Goal: Information Seeking & Learning: Understand process/instructions

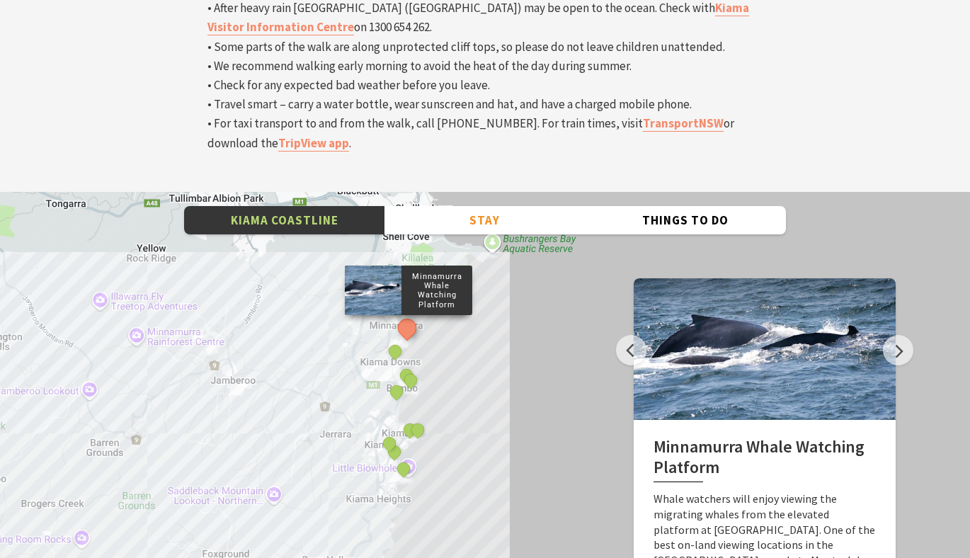
scroll to position [4790, 0]
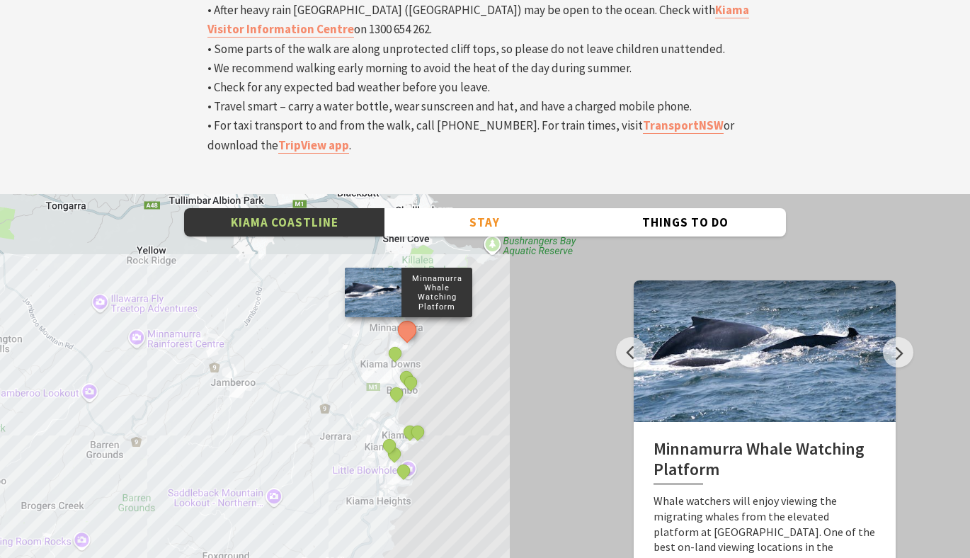
click at [895, 281] on div at bounding box center [765, 352] width 262 height 142
click at [897, 337] on button "Next" at bounding box center [898, 352] width 30 height 30
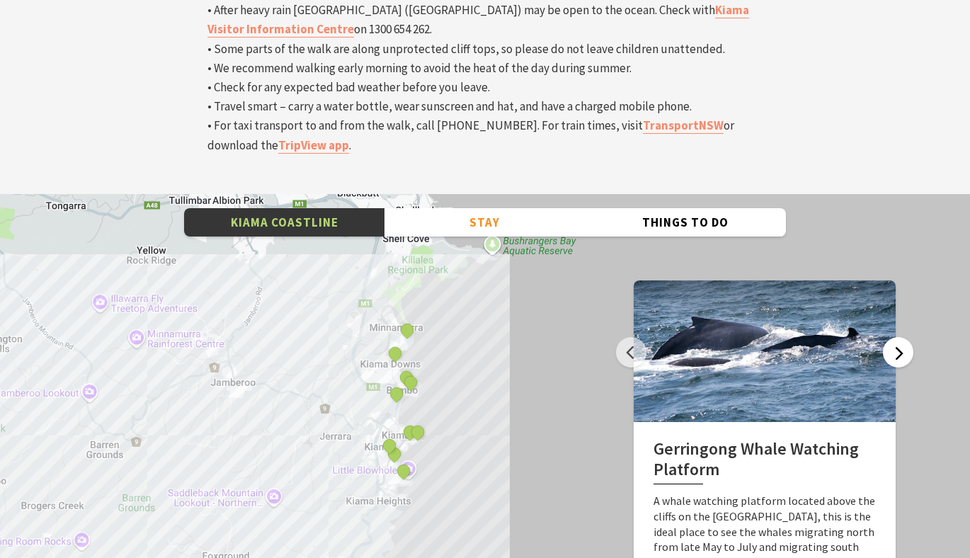
click at [897, 337] on button "Next" at bounding box center [898, 352] width 30 height 30
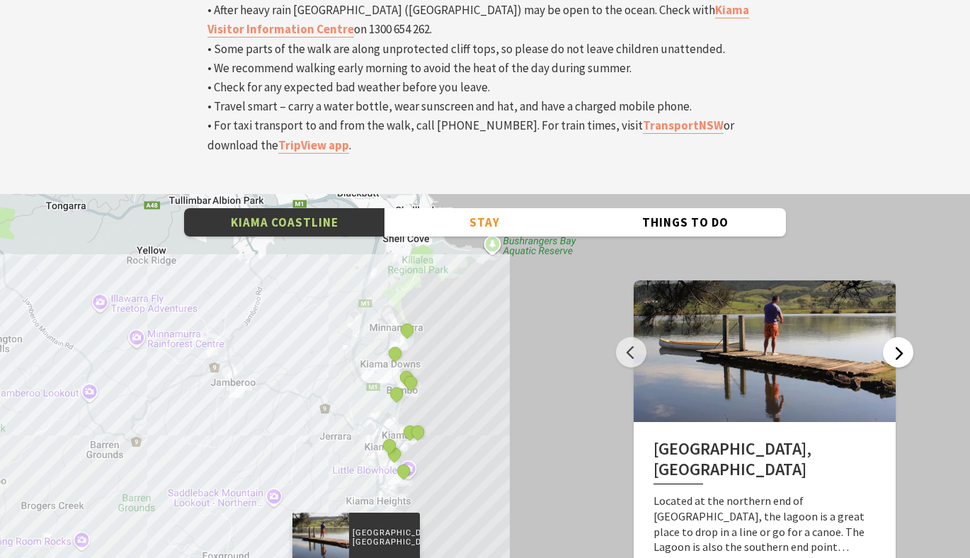
click at [897, 337] on button "Next" at bounding box center [898, 352] width 30 height 30
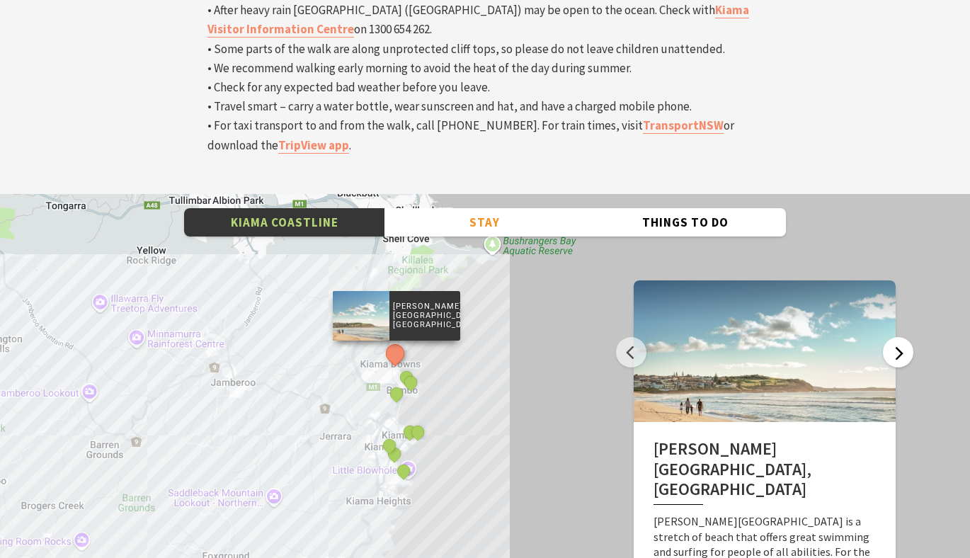
click at [897, 337] on button "Next" at bounding box center [898, 352] width 30 height 30
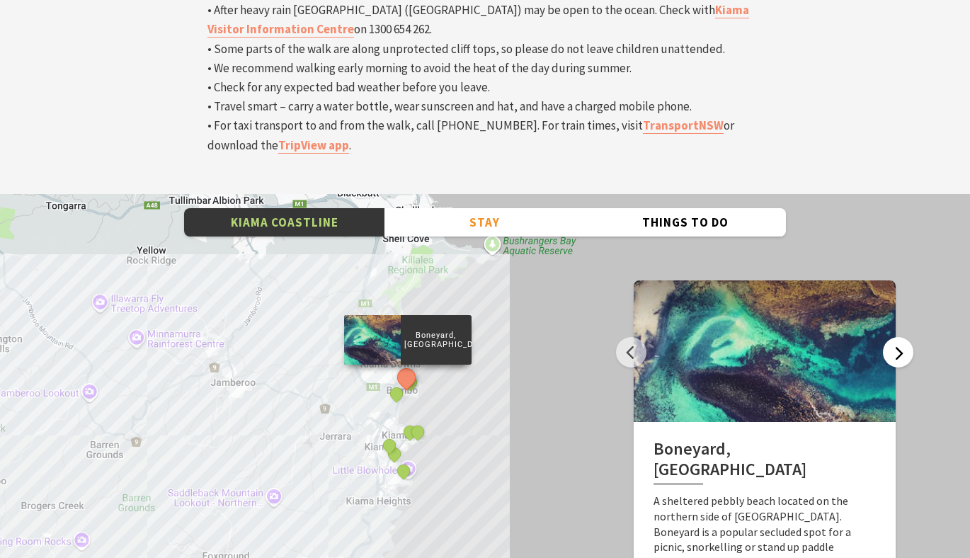
click at [897, 337] on button "Next" at bounding box center [898, 352] width 30 height 30
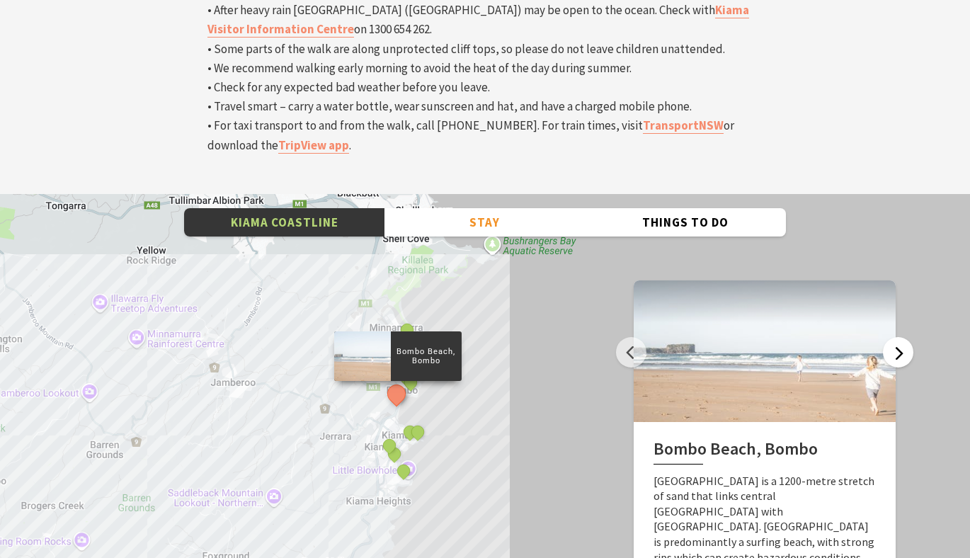
click at [897, 337] on button "Next" at bounding box center [898, 352] width 30 height 30
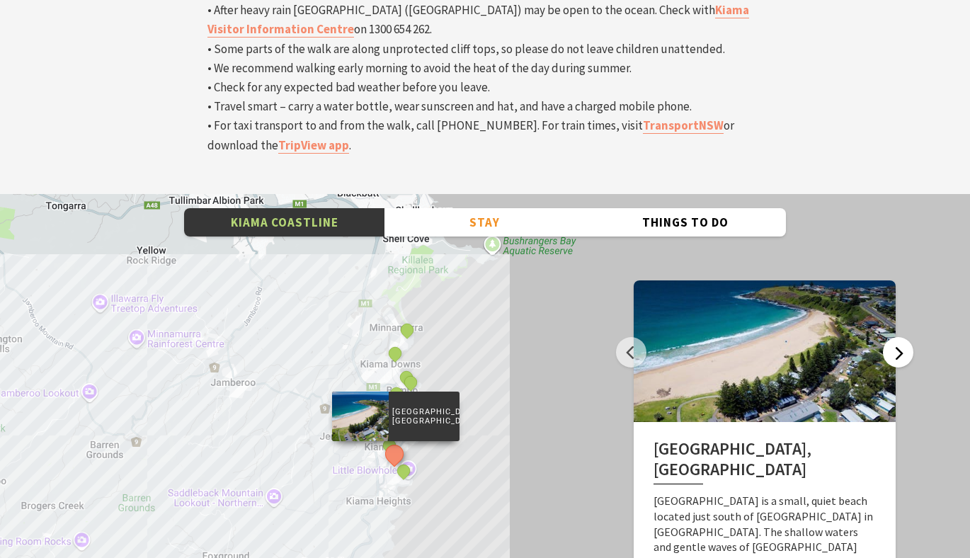
click at [897, 337] on button "Next" at bounding box center [898, 352] width 30 height 30
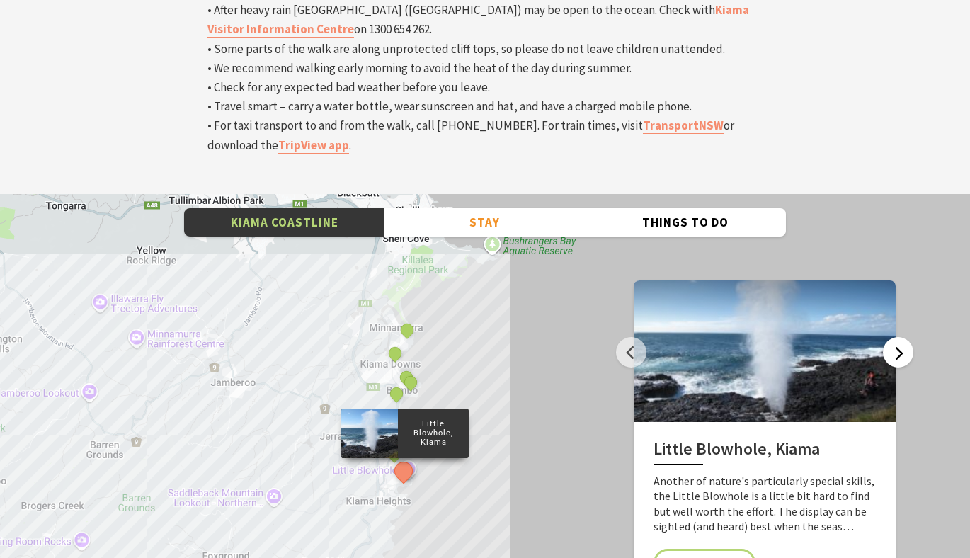
click at [897, 337] on button "Next" at bounding box center [898, 352] width 30 height 30
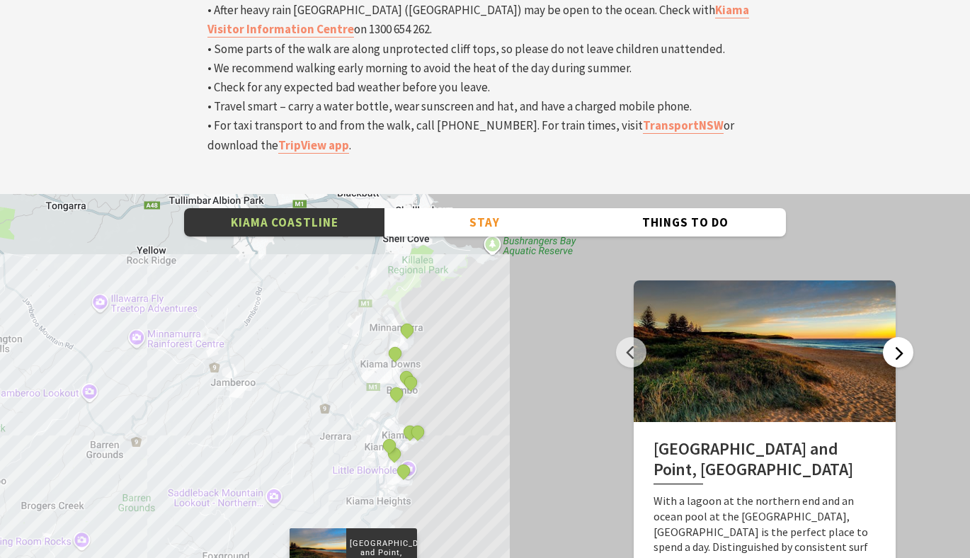
click at [897, 337] on button "Next" at bounding box center [898, 352] width 30 height 30
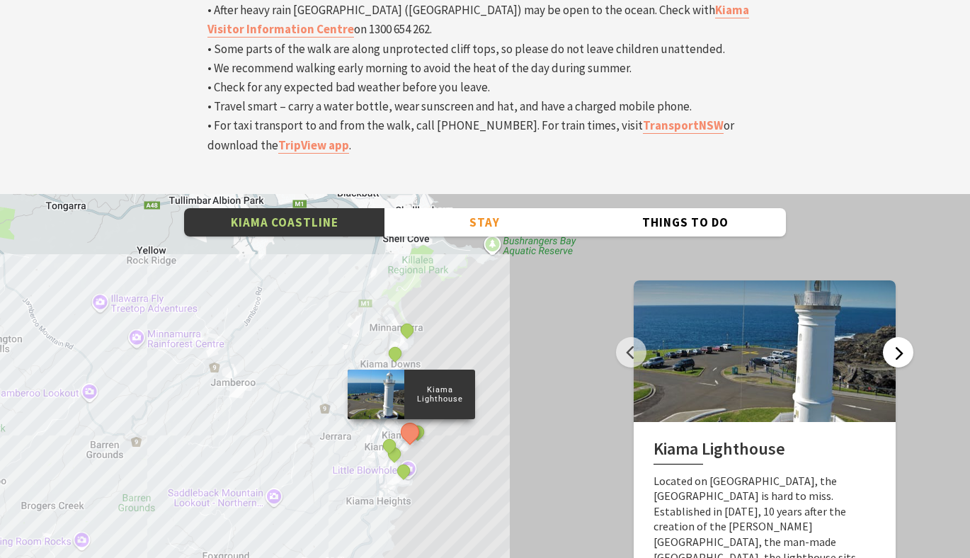
click at [897, 337] on button "Next" at bounding box center [898, 352] width 30 height 30
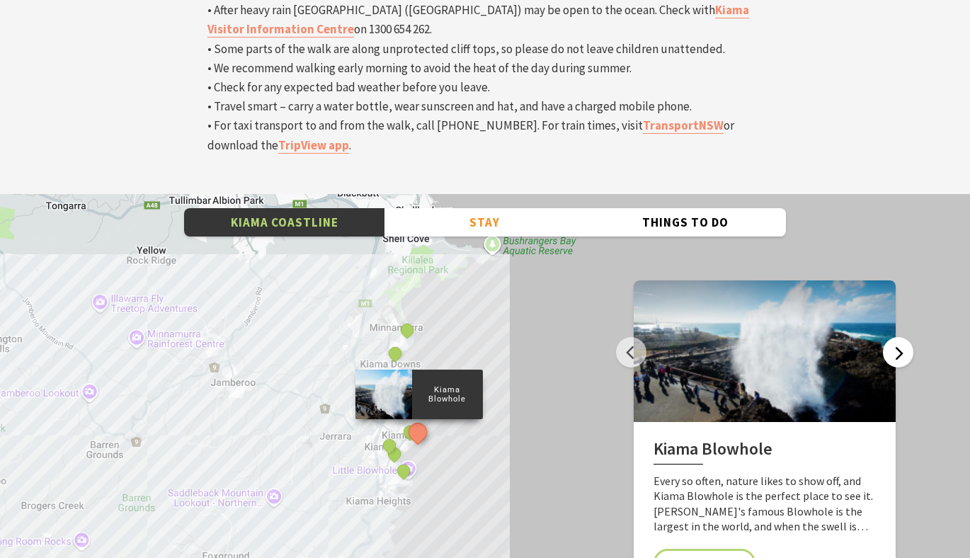
click at [897, 337] on button "Next" at bounding box center [898, 352] width 30 height 30
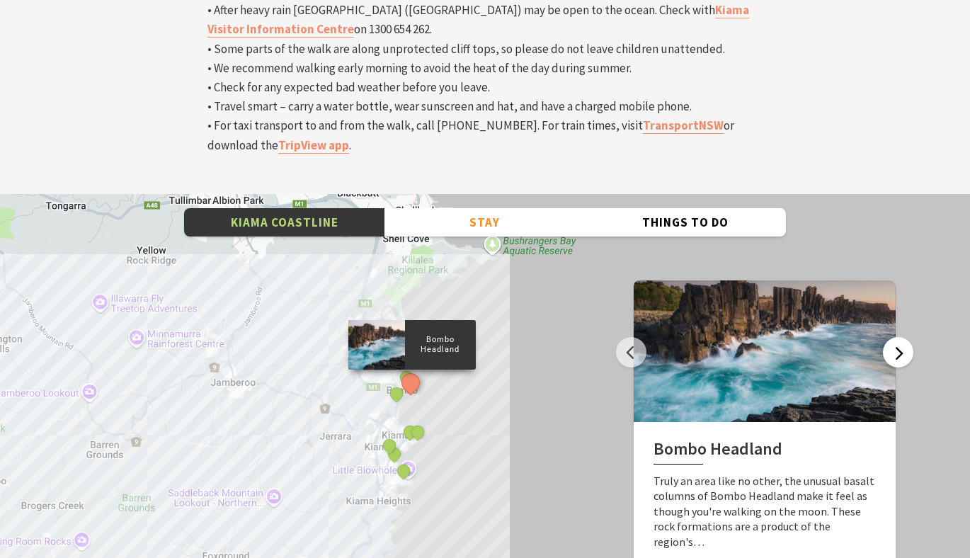
click at [897, 337] on button "Next" at bounding box center [898, 352] width 30 height 30
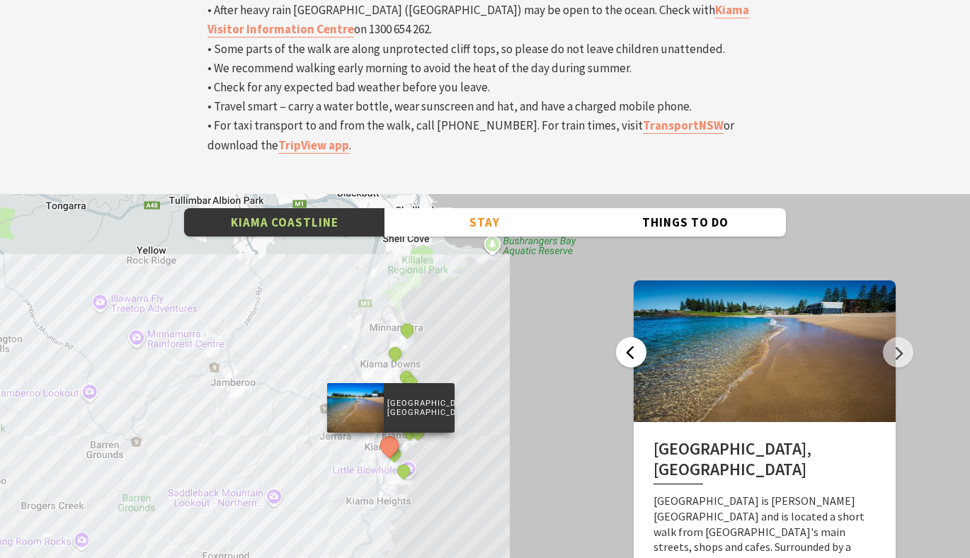
click at [630, 337] on button "Previous" at bounding box center [631, 352] width 30 height 30
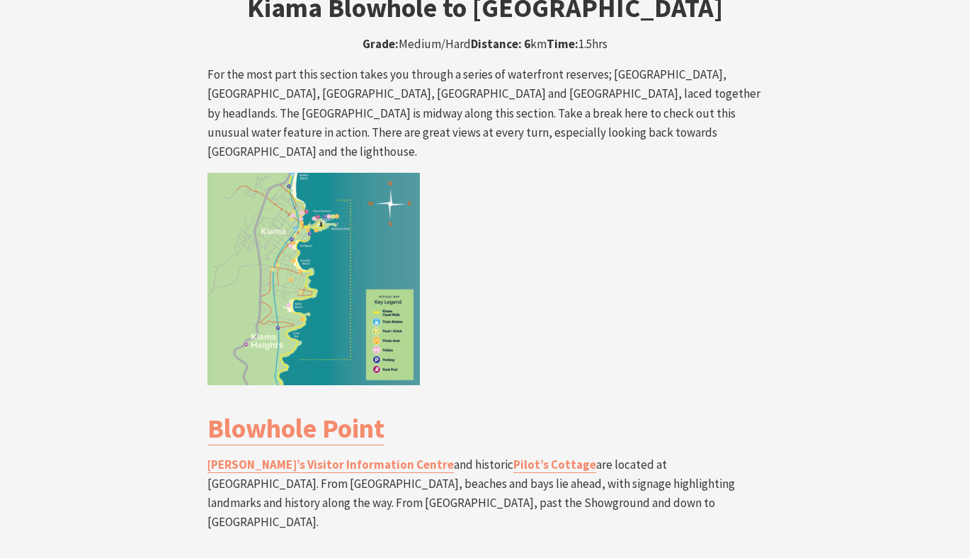
scroll to position [2458, 0]
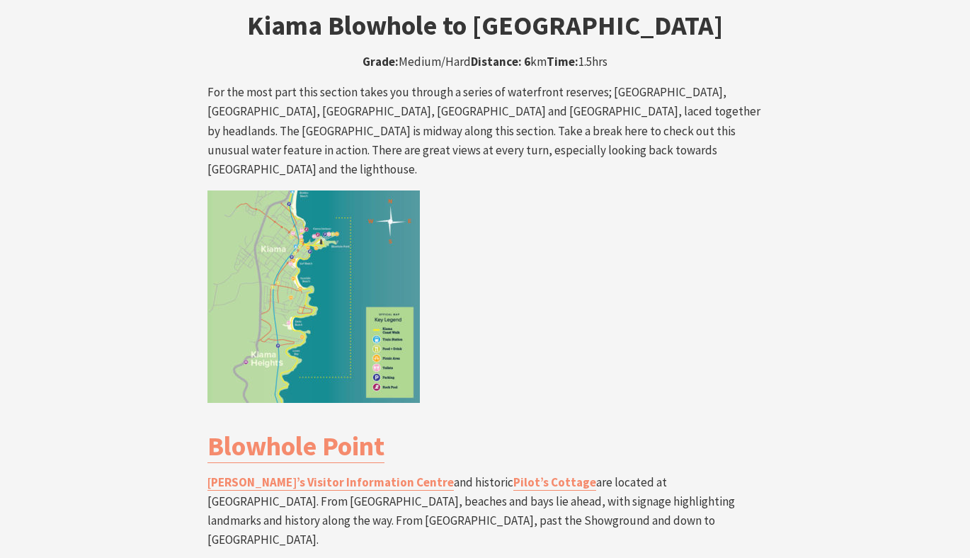
click at [353, 209] on img at bounding box center [314, 297] width 213 height 213
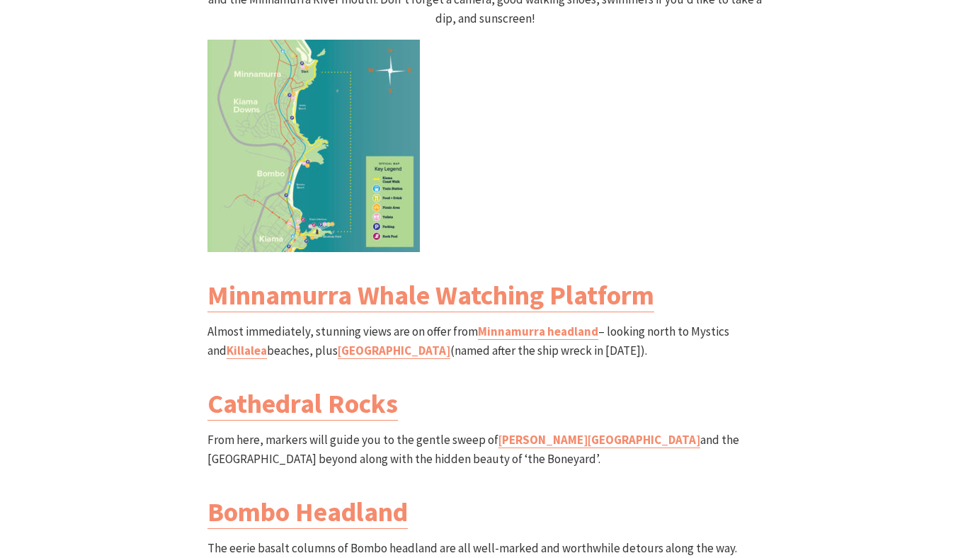
scroll to position [1562, 0]
